Goal: Task Accomplishment & Management: Manage account settings

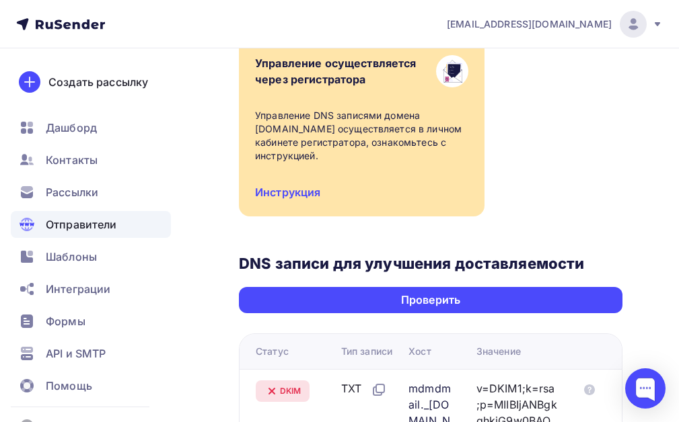
scroll to position [404, 0]
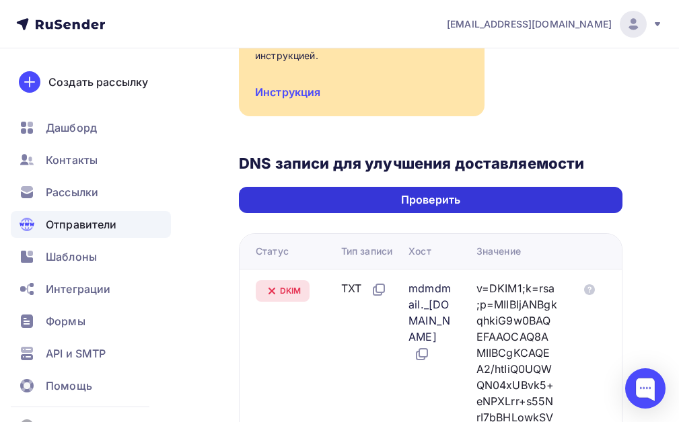
click at [420, 204] on div "Проверить" at bounding box center [430, 199] width 59 height 15
click at [418, 201] on div "Проверить" at bounding box center [430, 199] width 59 height 15
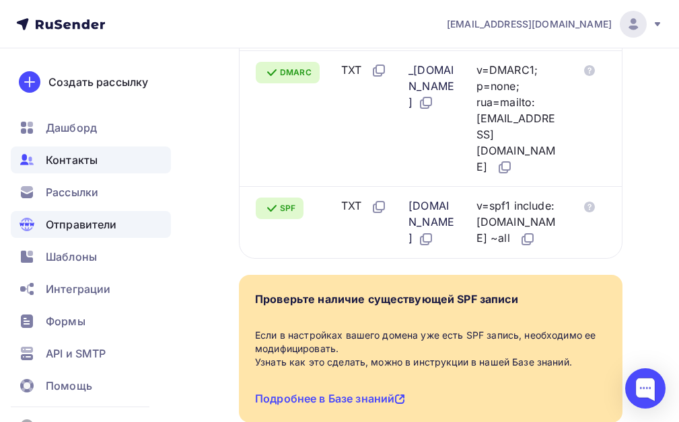
scroll to position [1113, 0]
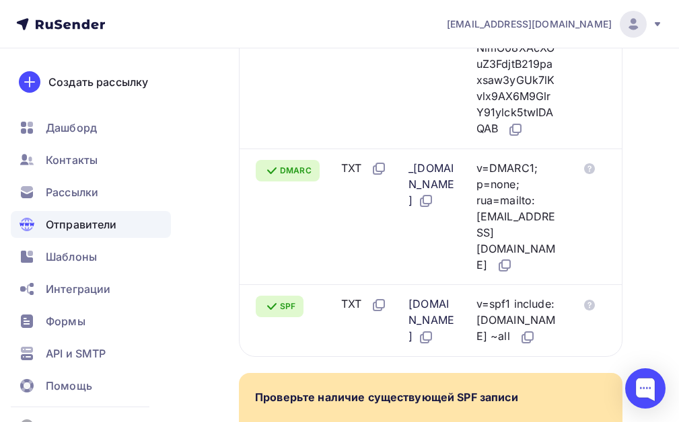
click at [102, 225] on span "Отправители" at bounding box center [81, 225] width 71 height 16
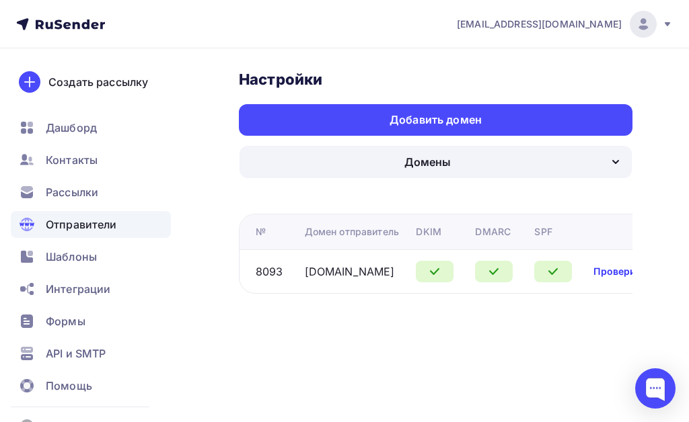
click at [605, 270] on link "Проверить" at bounding box center [619, 271] width 52 height 13
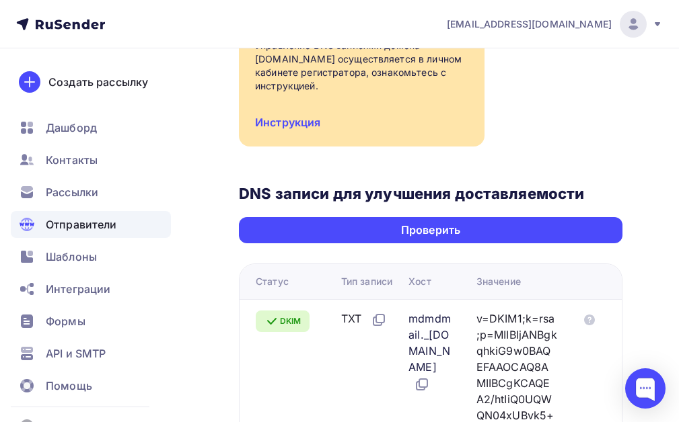
scroll to position [404, 0]
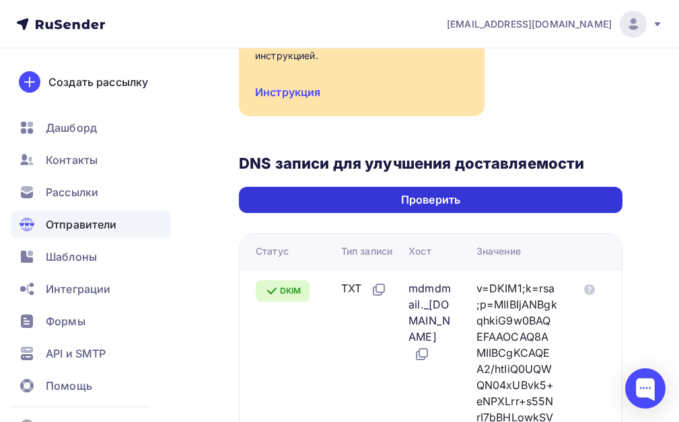
click at [481, 202] on div "Проверить" at bounding box center [430, 200] width 383 height 26
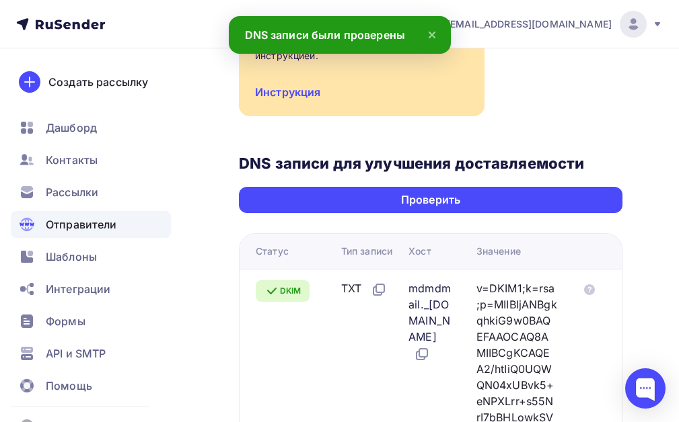
click at [109, 223] on span "Отправители" at bounding box center [81, 225] width 71 height 16
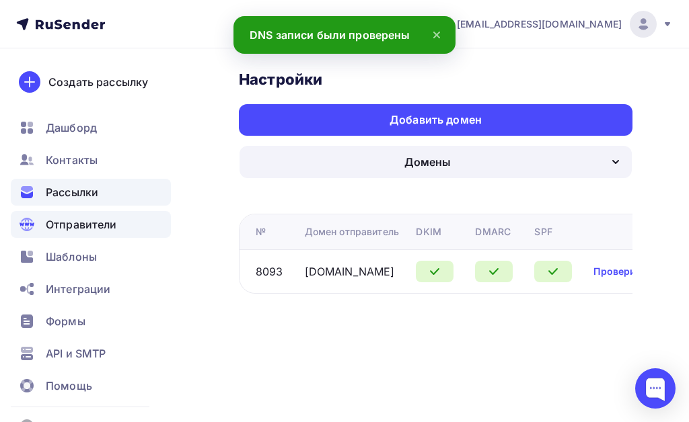
click at [93, 193] on span "Рассылки" at bounding box center [72, 192] width 52 height 16
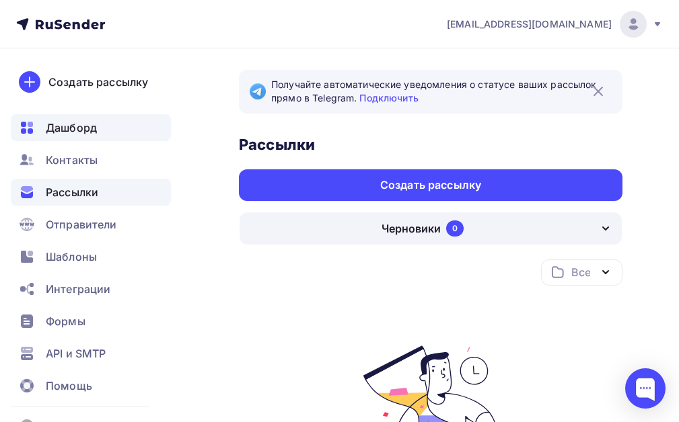
click at [87, 124] on span "Дашборд" at bounding box center [71, 128] width 51 height 16
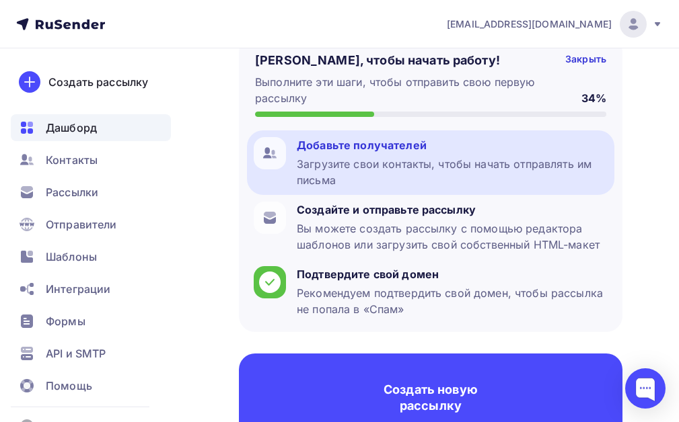
scroll to position [67, 0]
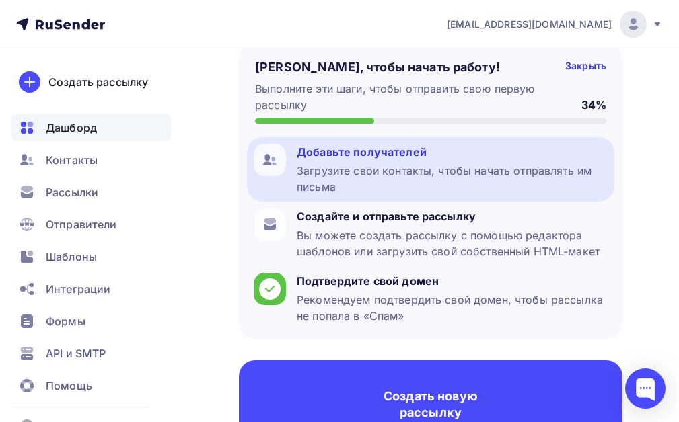
click at [404, 157] on div "Добавьте получателей" at bounding box center [452, 152] width 311 height 16
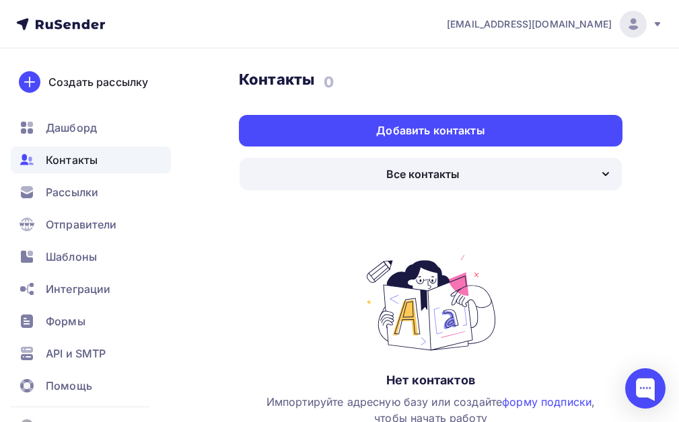
click at [596, 180] on div "Все контакты" at bounding box center [430, 174] width 382 height 32
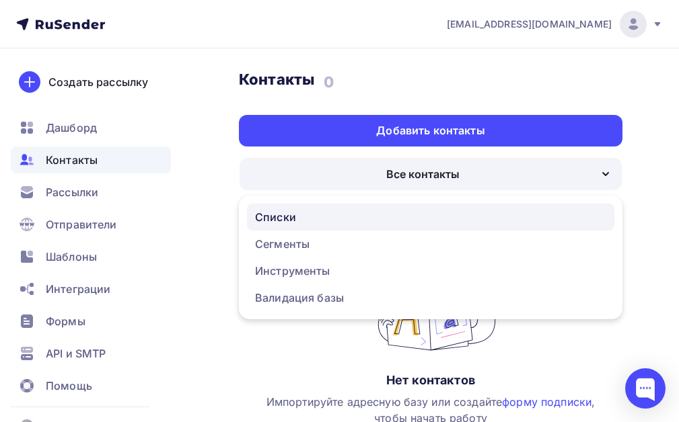
click at [330, 217] on div "Списки" at bounding box center [430, 217] width 351 height 16
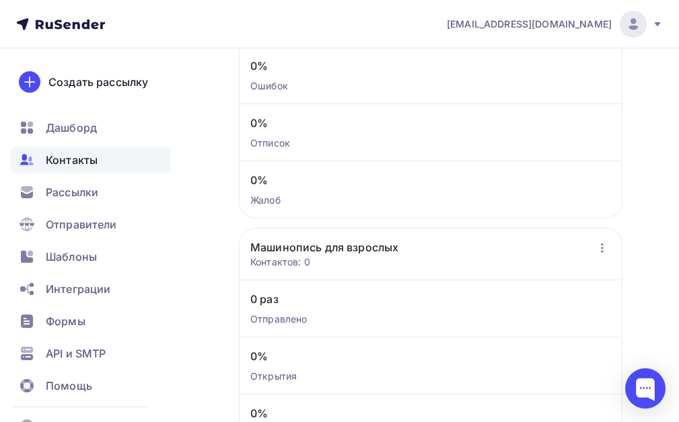
scroll to position [740, 0]
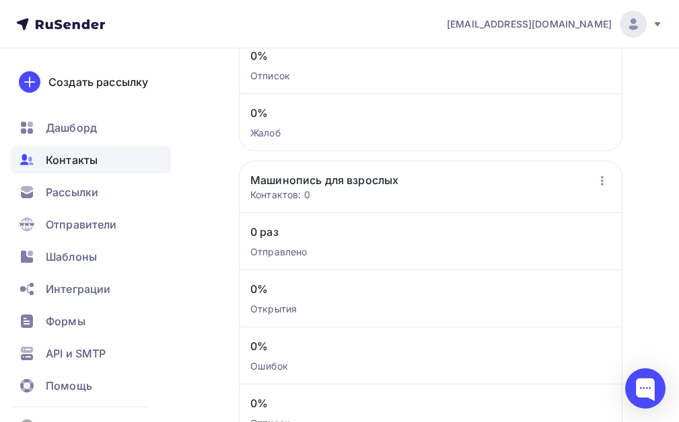
click at [373, 182] on link "Машинопись для взрослых" at bounding box center [324, 180] width 148 height 16
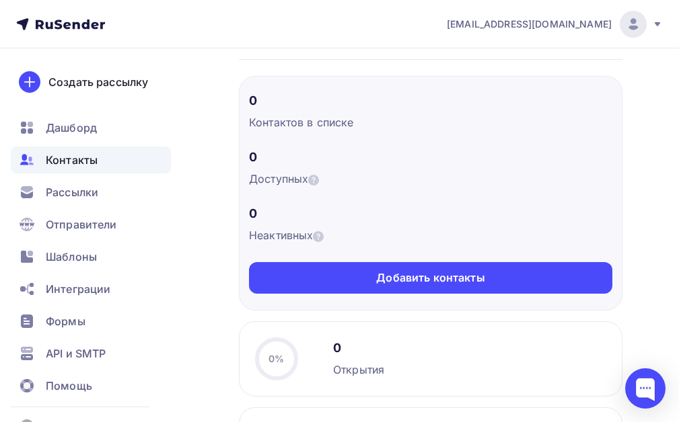
scroll to position [202, 0]
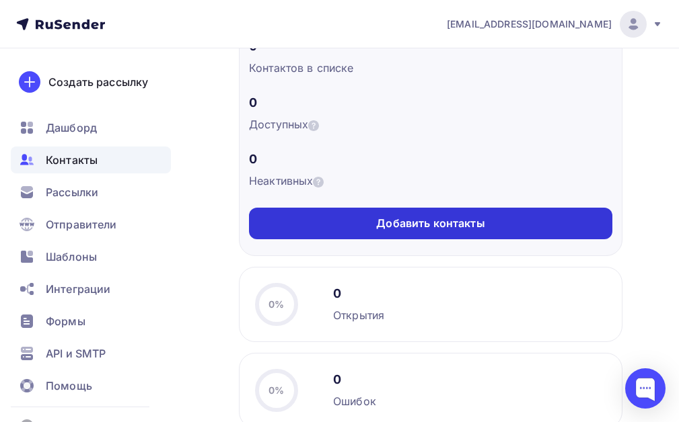
click at [417, 220] on div "Добавить контакты" at bounding box center [430, 223] width 108 height 15
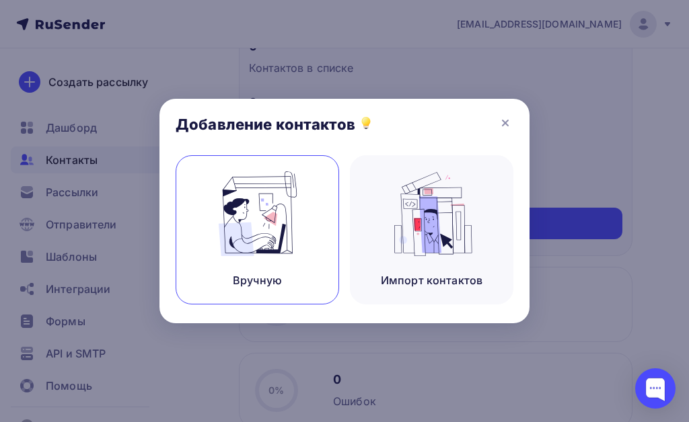
click at [250, 243] on img at bounding box center [258, 214] width 90 height 85
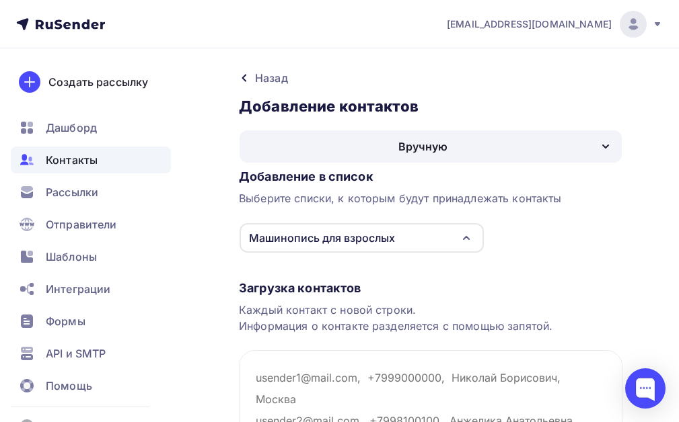
click at [244, 81] on icon at bounding box center [244, 78] width 11 height 11
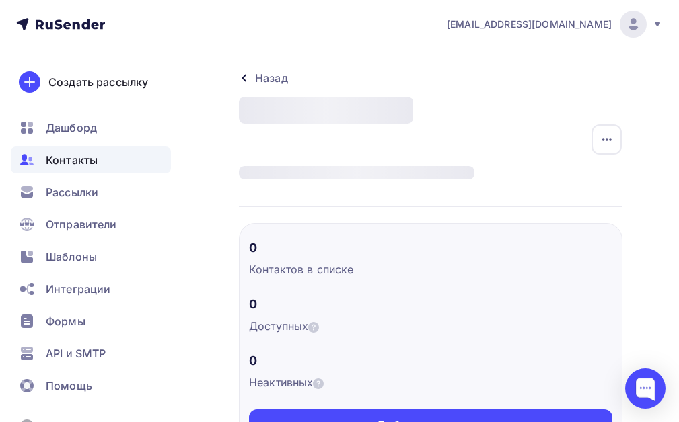
click at [117, 157] on div "Контакты" at bounding box center [91, 160] width 160 height 27
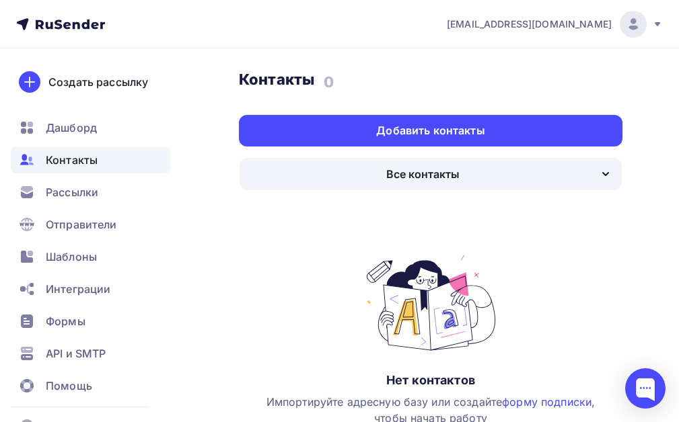
click at [494, 173] on div "Все контакты" at bounding box center [430, 174] width 382 height 32
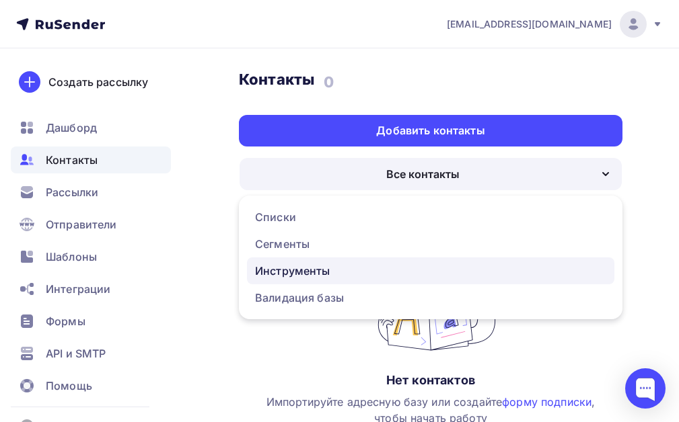
click at [295, 269] on div "Инструменты" at bounding box center [292, 271] width 75 height 16
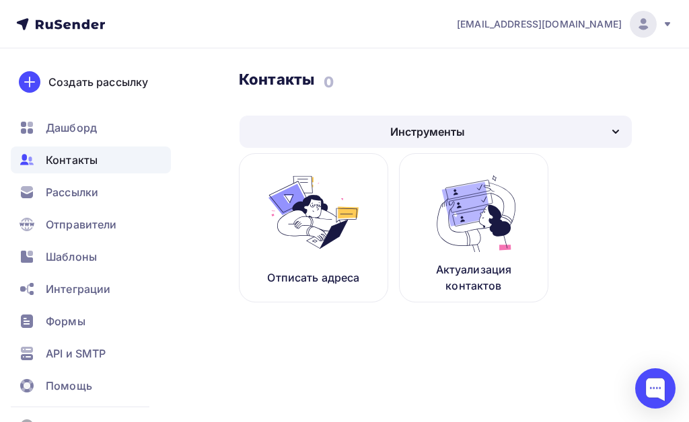
click at [525, 137] on div "Инструменты" at bounding box center [435, 132] width 392 height 32
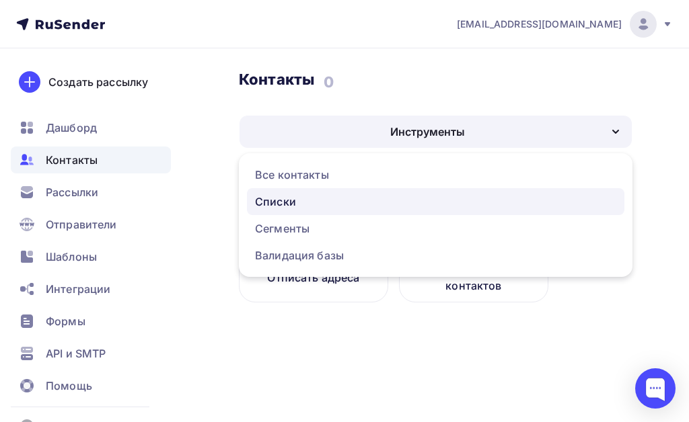
click at [337, 199] on div "Списки" at bounding box center [435, 202] width 361 height 16
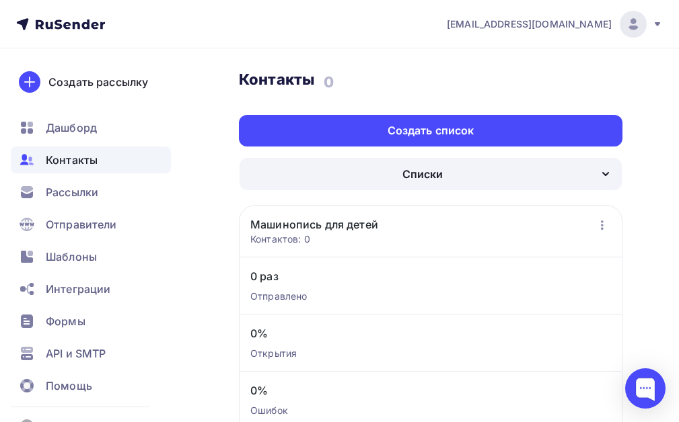
click at [502, 180] on div "Списки" at bounding box center [430, 174] width 382 height 32
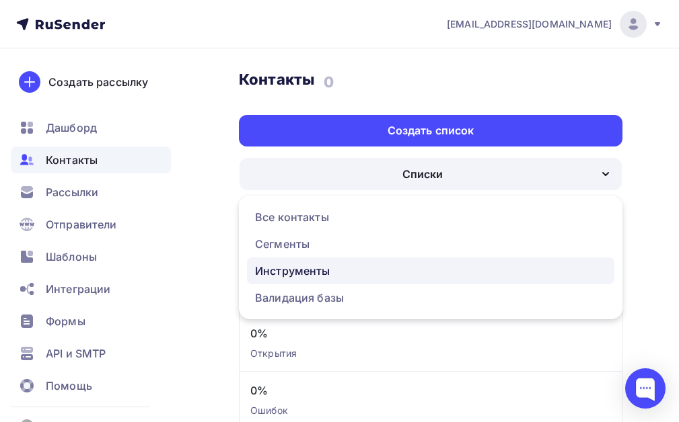
click at [329, 272] on div "Инструменты" at bounding box center [292, 271] width 75 height 16
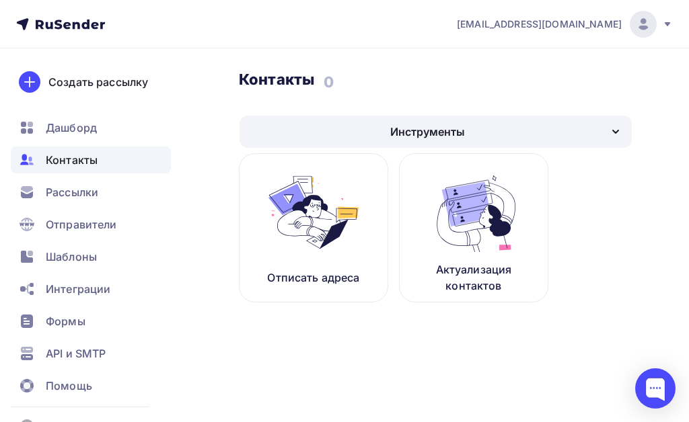
click at [500, 135] on div "Инструменты" at bounding box center [435, 132] width 392 height 32
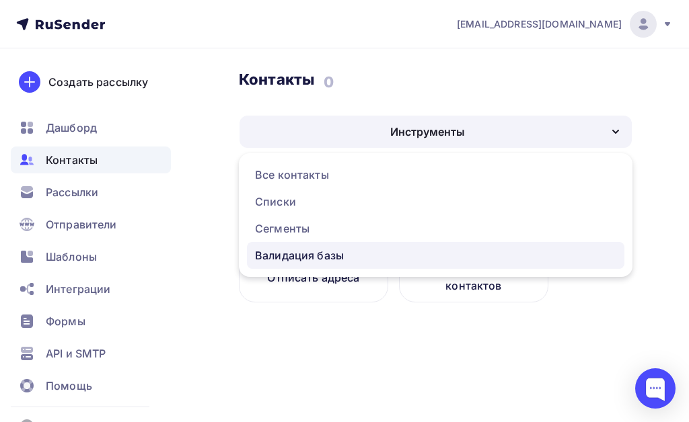
click at [326, 264] on link "Валидация базы" at bounding box center [435, 255] width 377 height 27
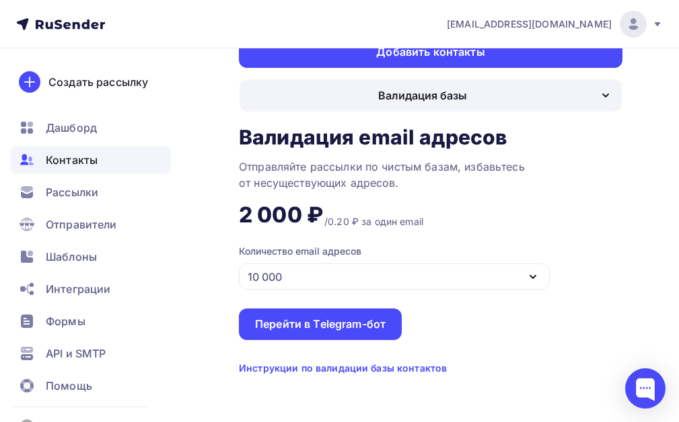
scroll to position [85, 0]
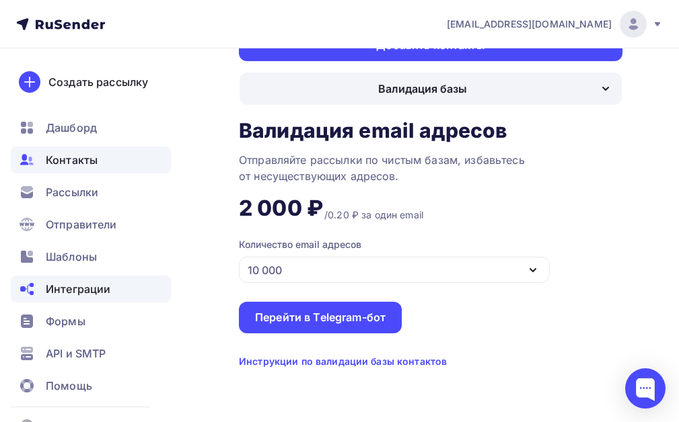
click at [75, 290] on span "Интеграции" at bounding box center [78, 289] width 65 height 16
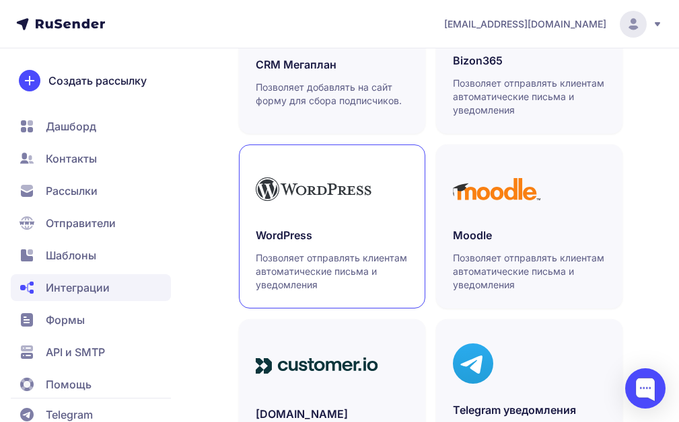
scroll to position [951, 0]
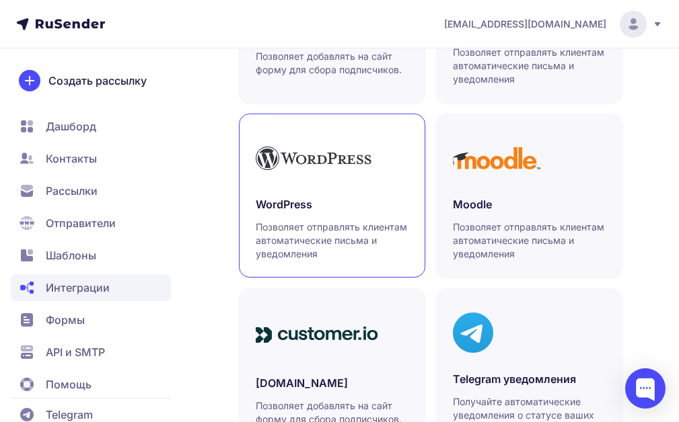
click at [342, 205] on h3 "WordPress" at bounding box center [332, 204] width 153 height 16
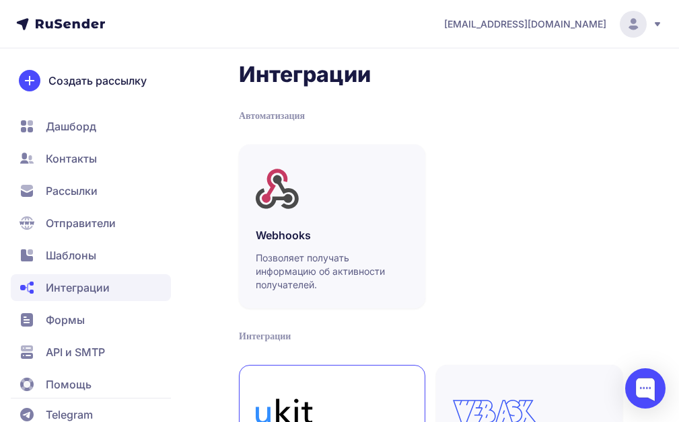
scroll to position [0, 0]
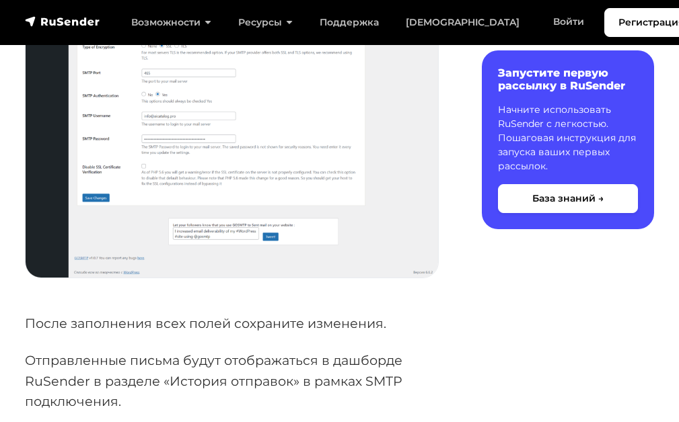
scroll to position [1278, 0]
